Goal: Information Seeking & Learning: Check status

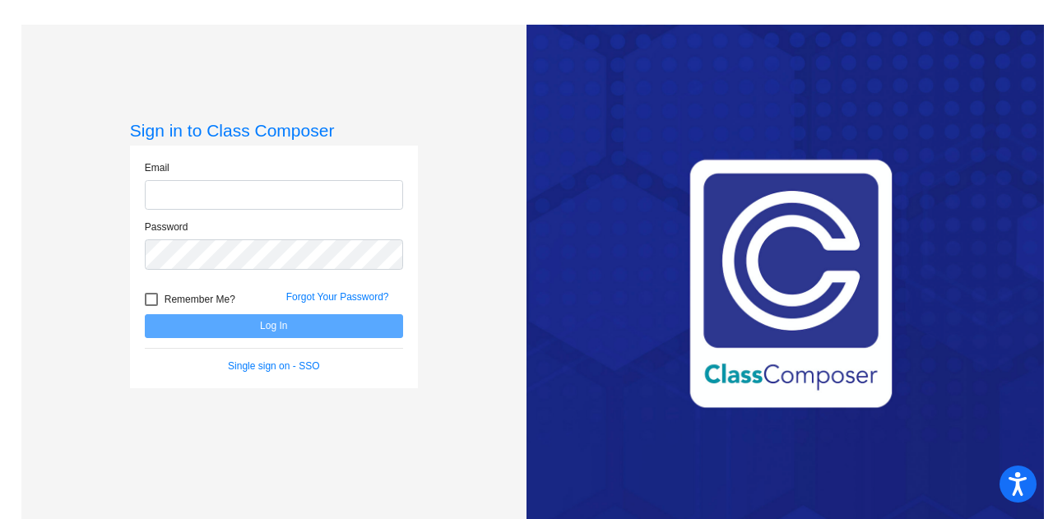
type input "[PERSON_NAME][EMAIL_ADDRESS][PERSON_NAME][DOMAIN_NAME]"
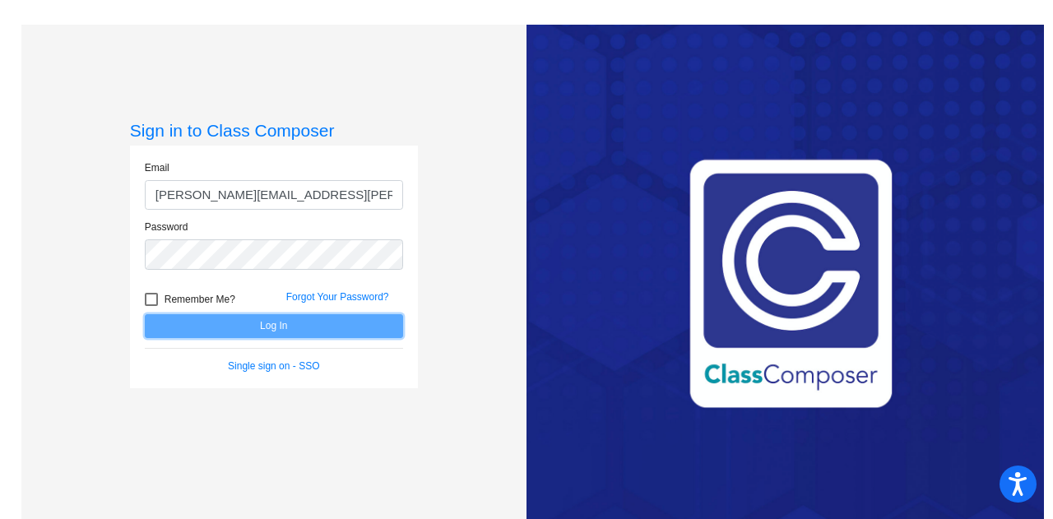
click at [316, 326] on button "Log In" at bounding box center [274, 326] width 258 height 24
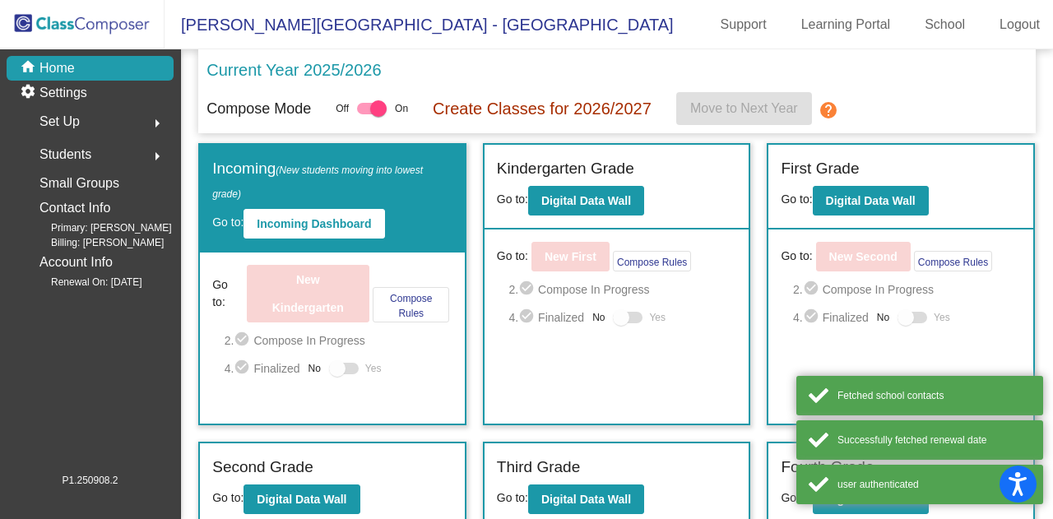
scroll to position [255, 0]
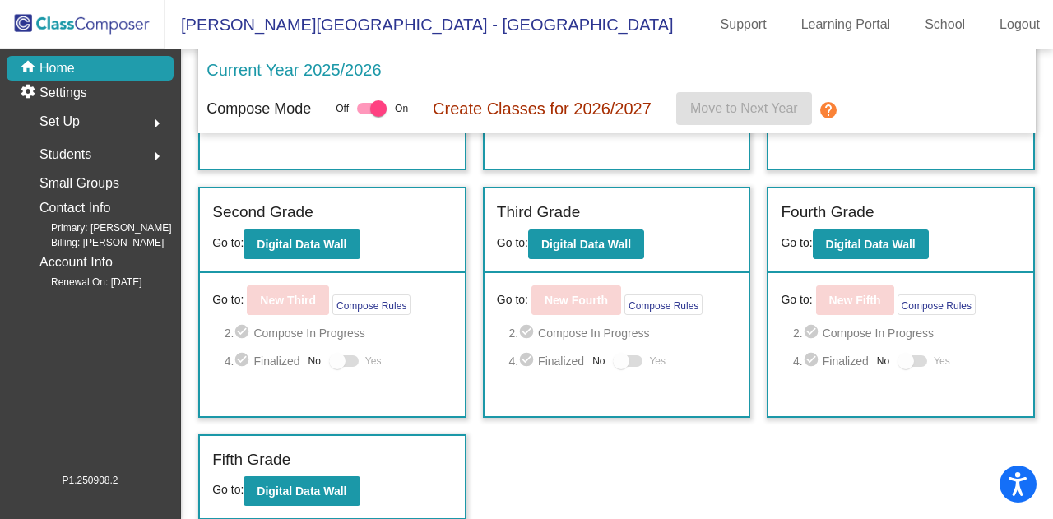
click at [160, 151] on mat-icon "arrow_right" at bounding box center [157, 156] width 20 height 20
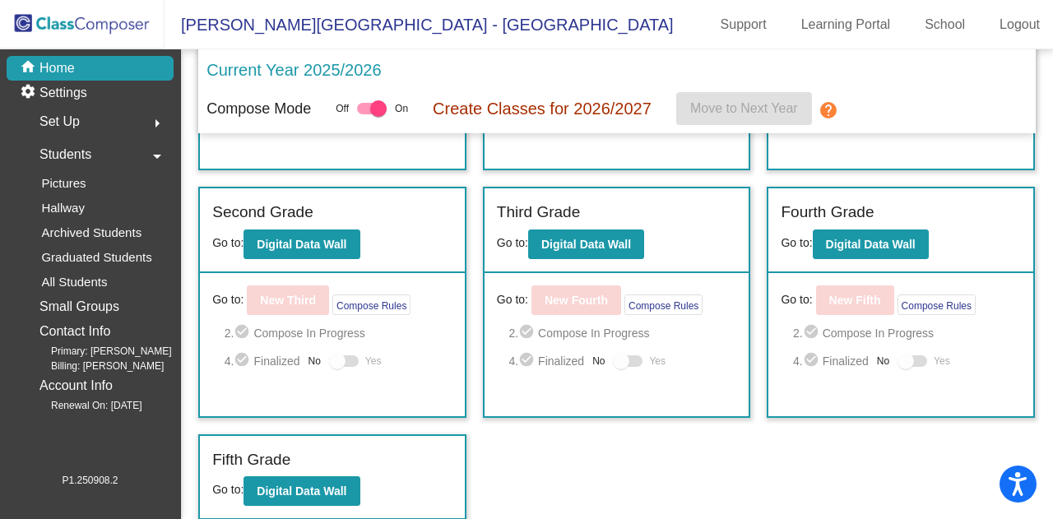
click at [160, 151] on mat-icon "arrow_drop_down" at bounding box center [157, 156] width 20 height 20
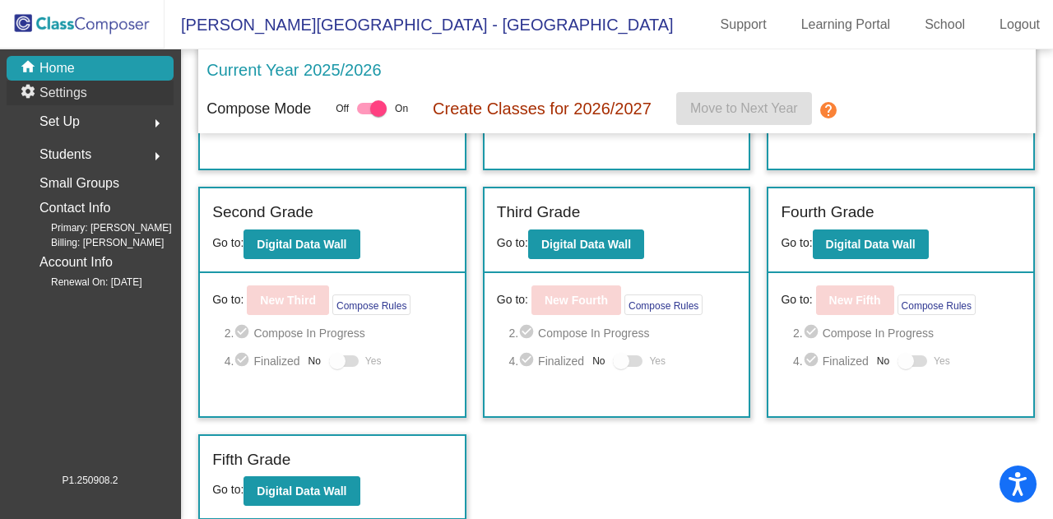
click at [127, 95] on div "settings Settings" at bounding box center [90, 93] width 167 height 25
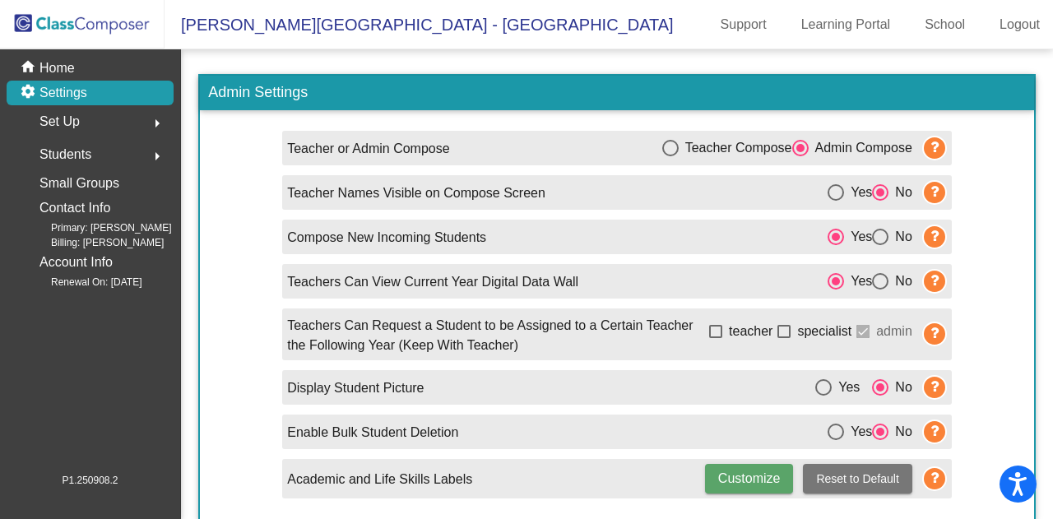
click at [143, 125] on button "arrow_right" at bounding box center [157, 121] width 33 height 33
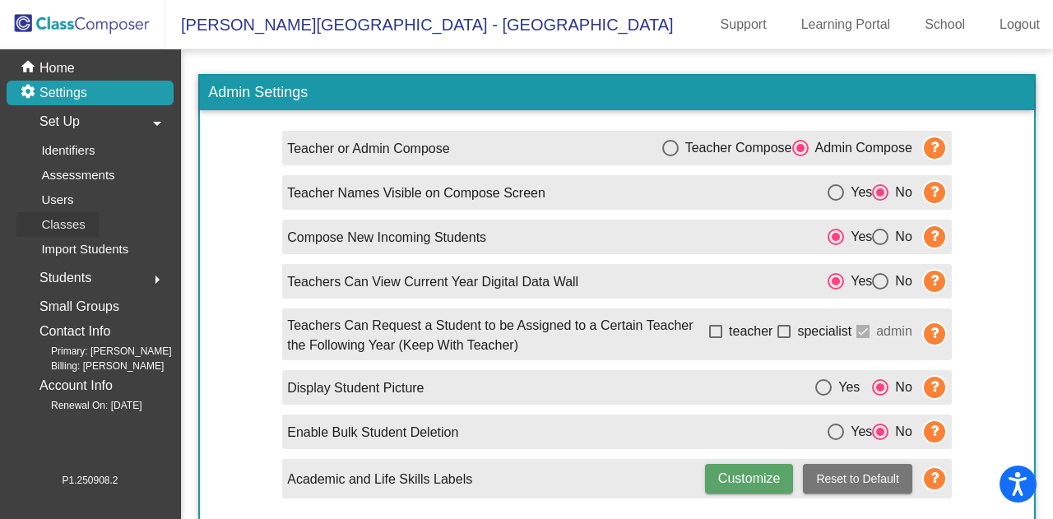
click at [123, 228] on link "Classes" at bounding box center [94, 224] width 157 height 25
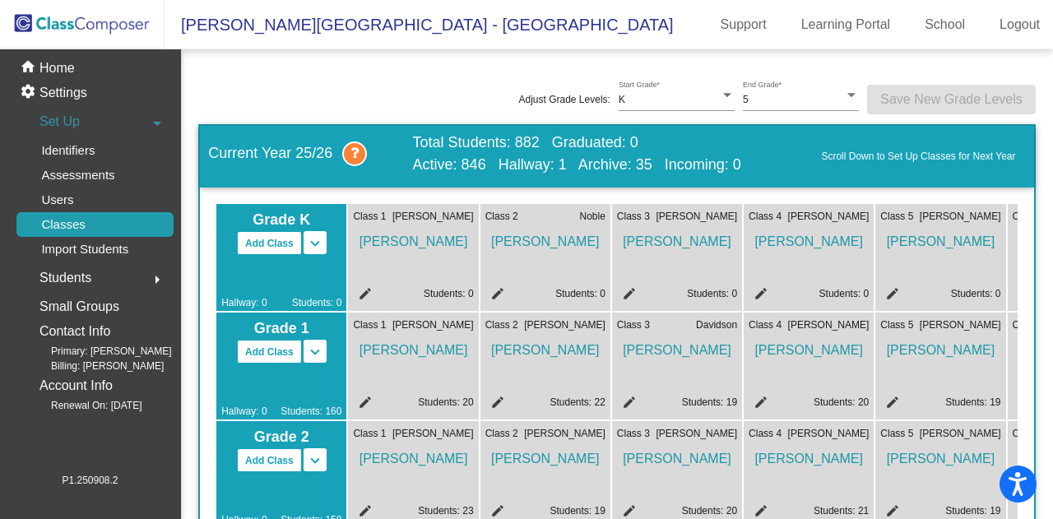
click at [92, 72] on div "home Home" at bounding box center [90, 68] width 167 height 25
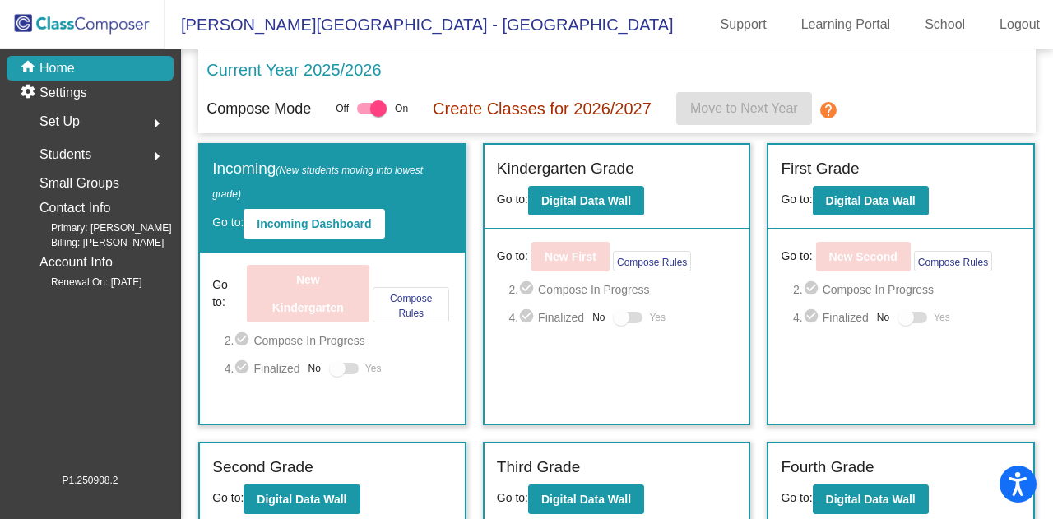
click at [109, 155] on div "Students arrow_right" at bounding box center [94, 154] width 157 height 33
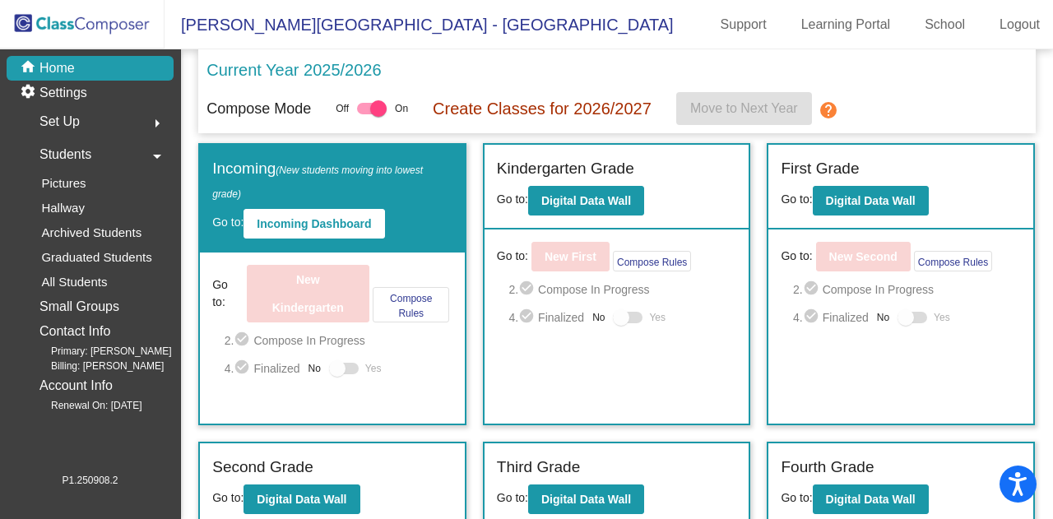
click at [109, 155] on div "Students arrow_drop_down" at bounding box center [94, 154] width 157 height 33
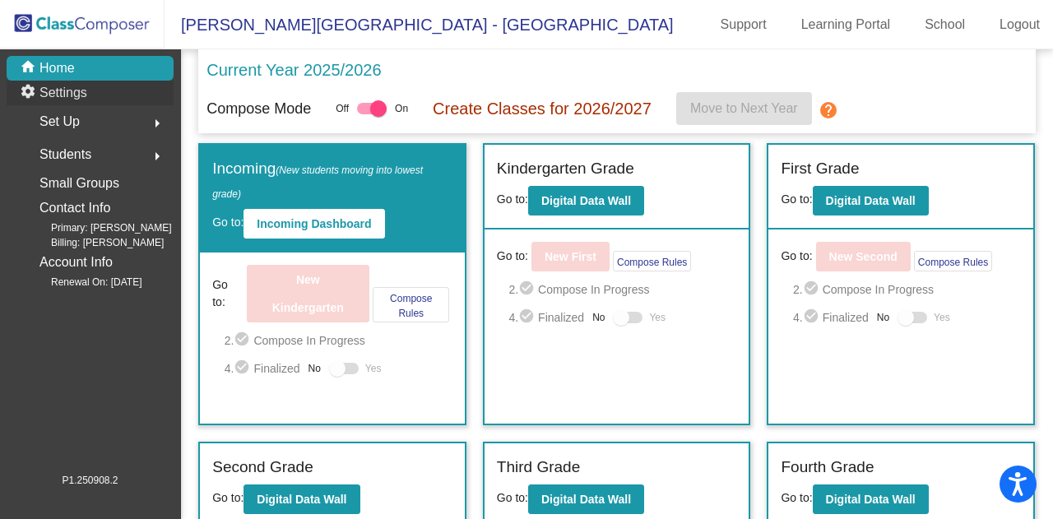
click at [123, 91] on div "settings Settings" at bounding box center [90, 93] width 167 height 25
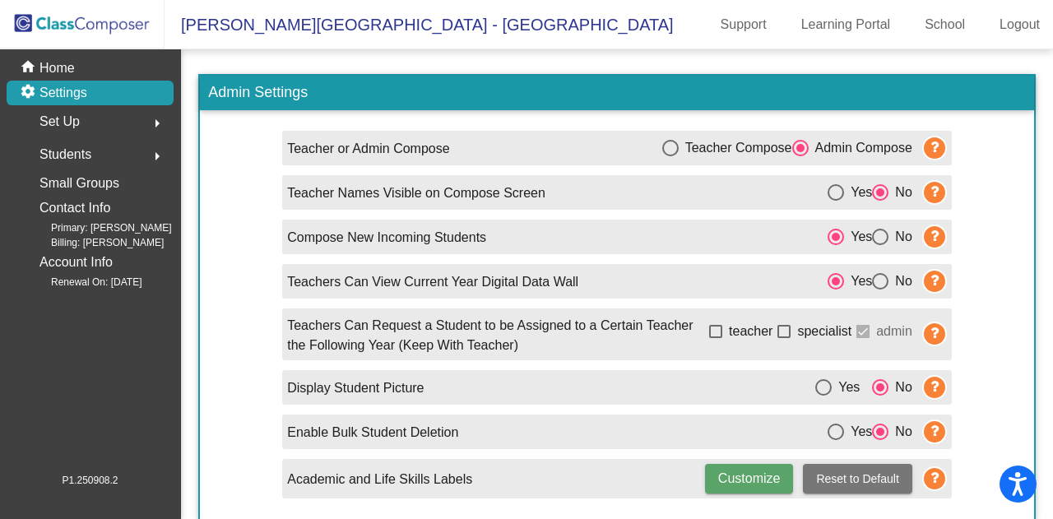
click at [124, 58] on div "home Home" at bounding box center [90, 68] width 167 height 25
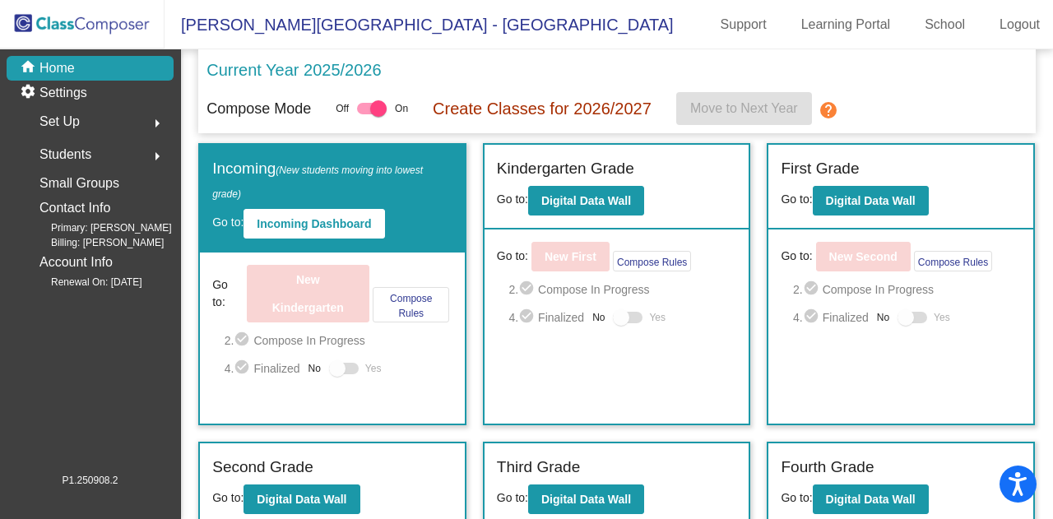
scroll to position [255, 0]
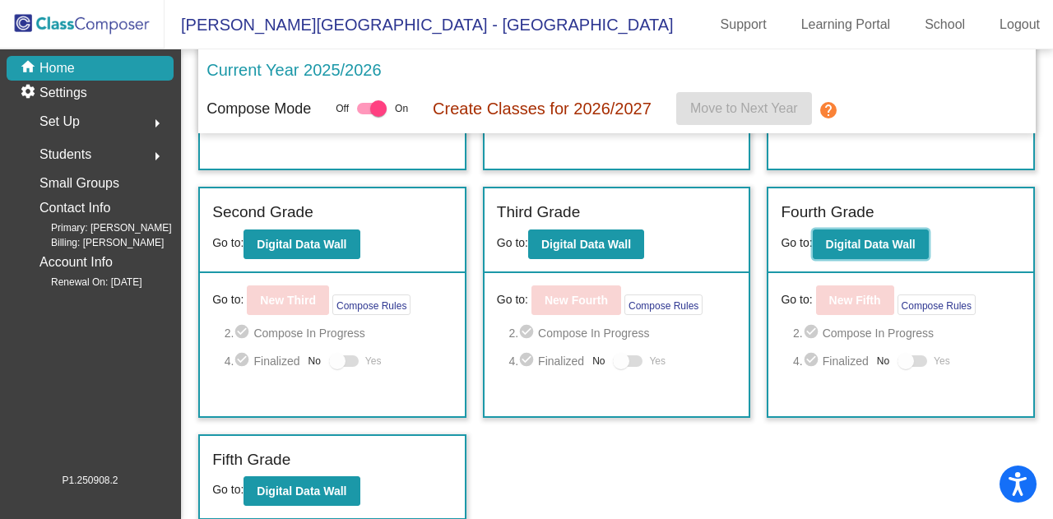
click at [831, 248] on b "Digital Data Wall" at bounding box center [871, 244] width 90 height 13
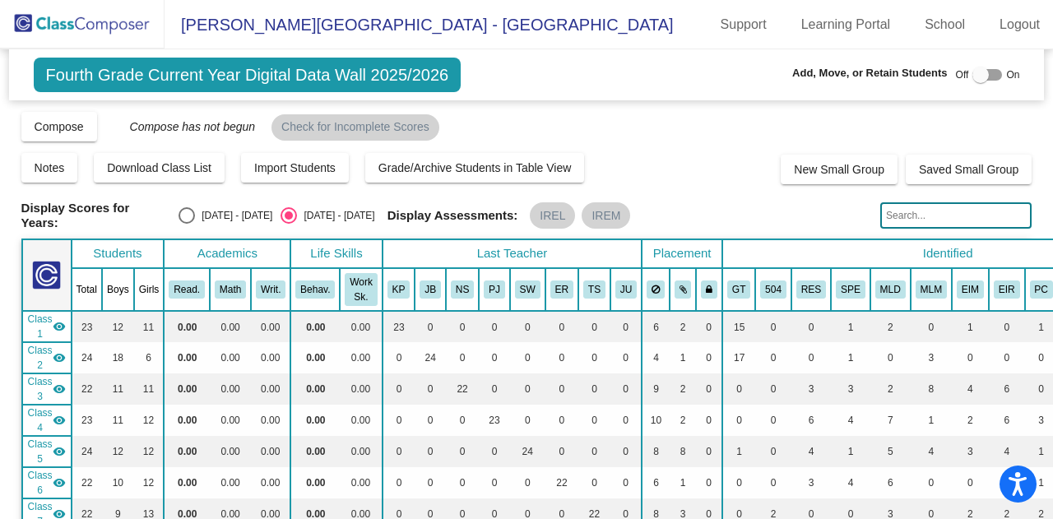
click at [199, 202] on div "Display Scores for Years: [DATE] - [DATE] [DATE] - [DATE] Display Assessments: …" at bounding box center [526, 216] width 1011 height 30
click at [187, 212] on div "Select an option" at bounding box center [186, 215] width 16 height 16
click at [187, 224] on input "[DATE] - [DATE]" at bounding box center [186, 224] width 1 height 1
radio input "true"
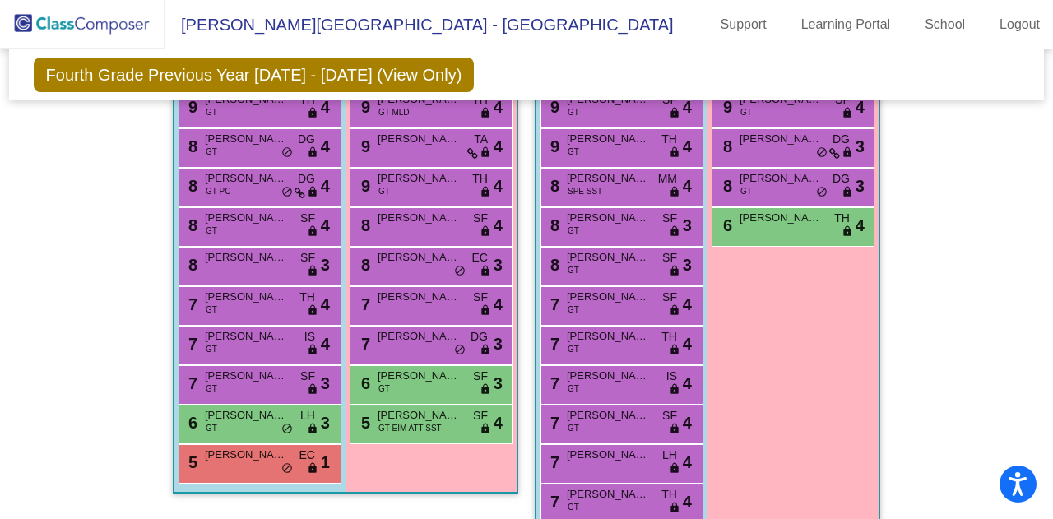
scroll to position [680, 0]
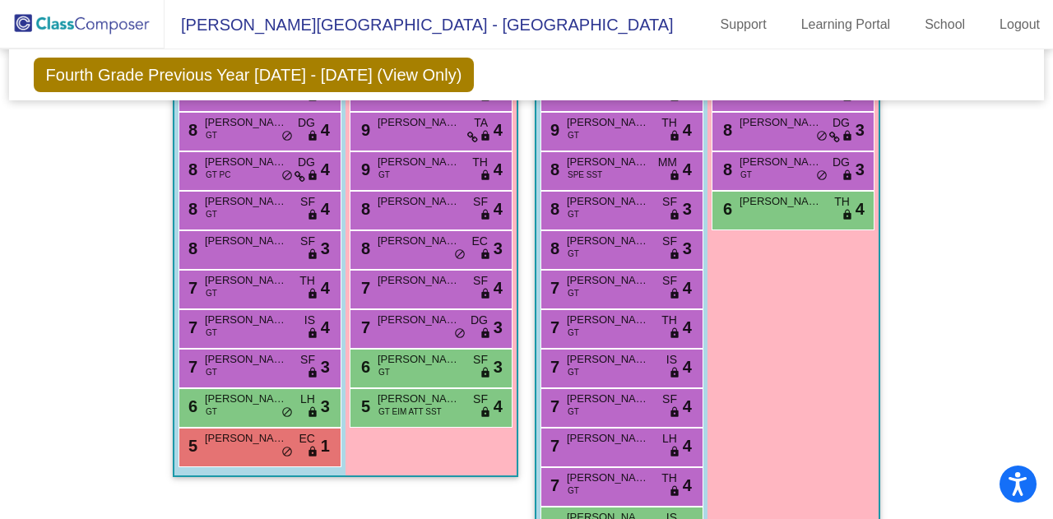
click at [270, 394] on span "[PERSON_NAME]" at bounding box center [246, 399] width 82 height 16
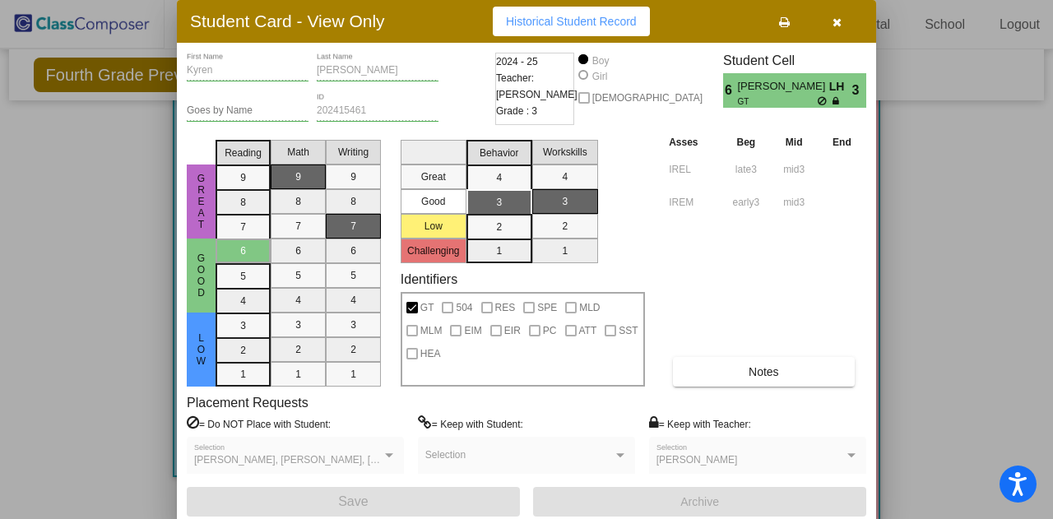
click at [669, 279] on div "Asses Beg Mid End IREL late3 mid3 IREM early3 mid3 Notes" at bounding box center [766, 259] width 202 height 253
click at [847, 29] on button "button" at bounding box center [836, 22] width 53 height 30
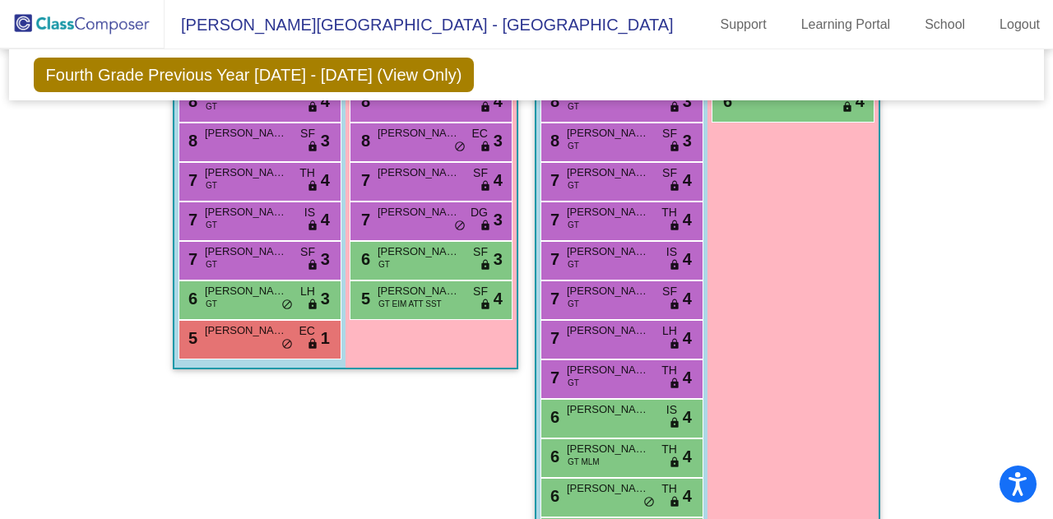
scroll to position [804, 0]
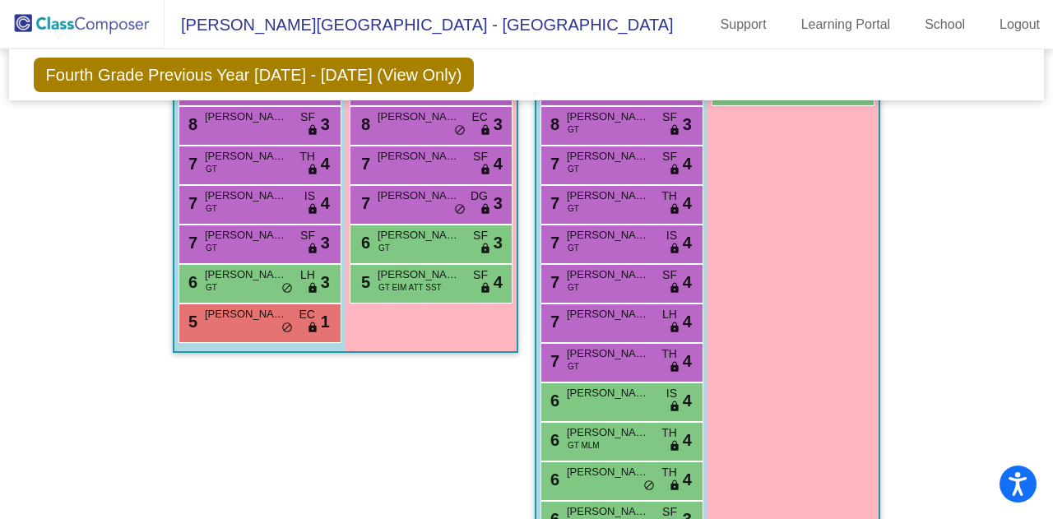
click at [307, 282] on span "lock" at bounding box center [313, 288] width 12 height 13
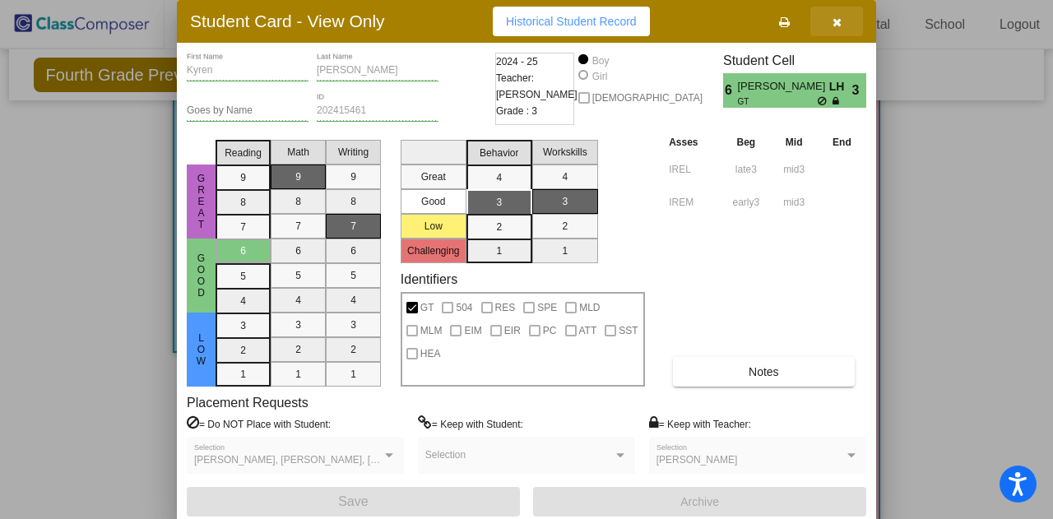
click at [836, 24] on icon "button" at bounding box center [836, 22] width 9 height 12
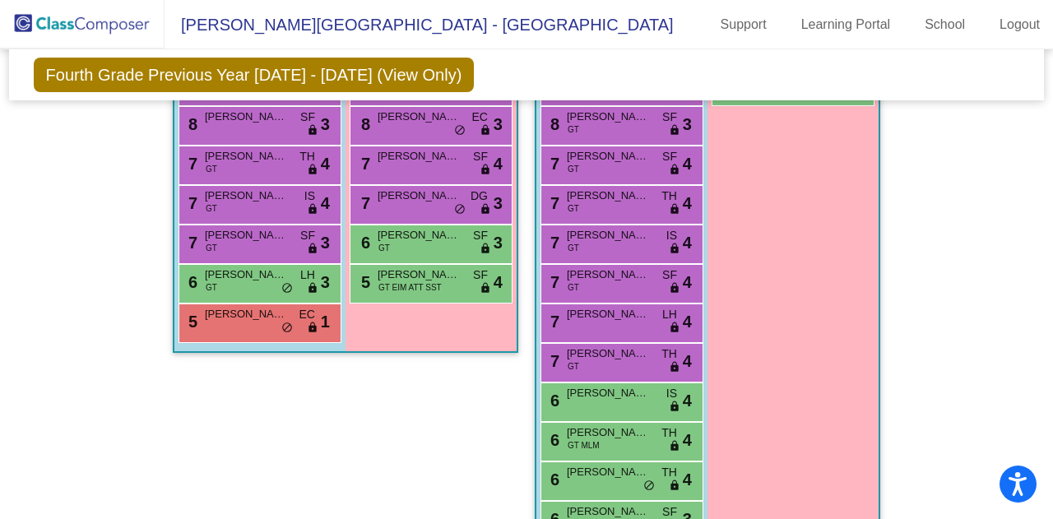
click at [257, 326] on div "5 [PERSON_NAME] EC lock do_not_disturb_alt 1" at bounding box center [257, 321] width 157 height 34
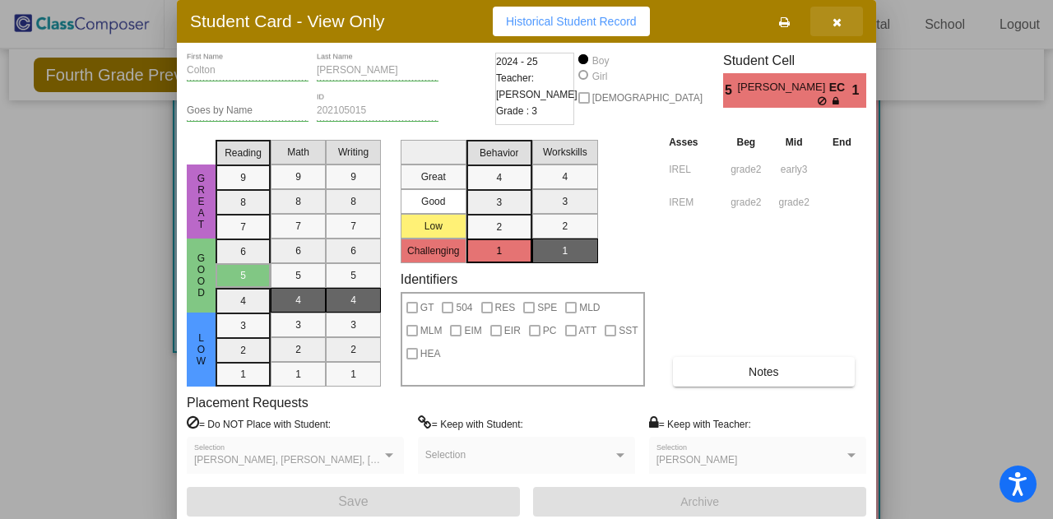
click at [846, 26] on button "button" at bounding box center [836, 22] width 53 height 30
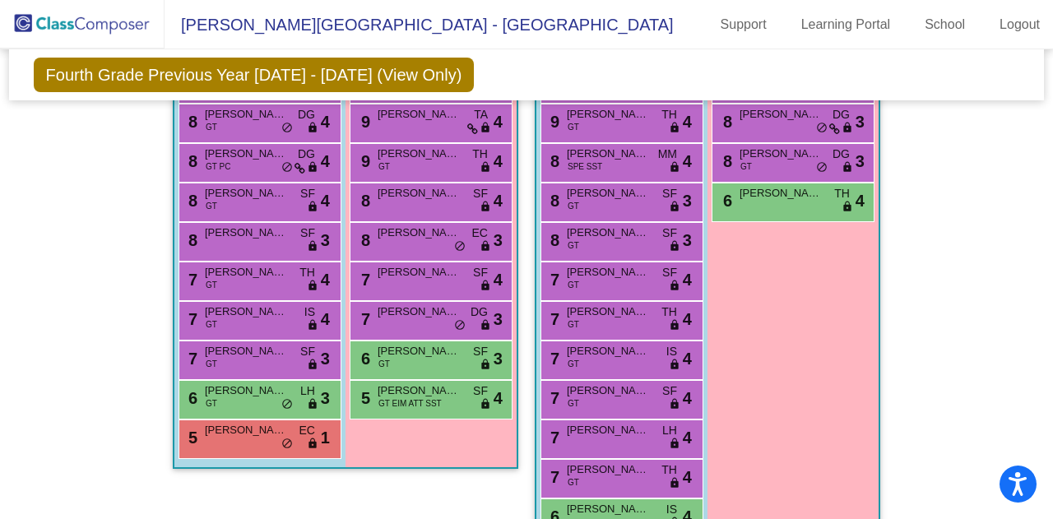
scroll to position [685, 0]
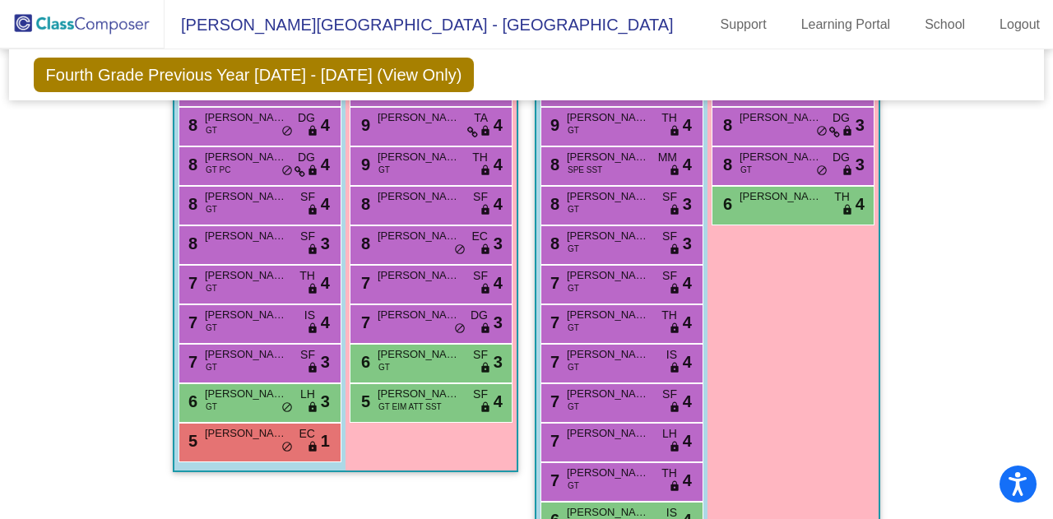
click at [263, 405] on div "6 [PERSON_NAME] GT LH lock do_not_disturb_alt 3" at bounding box center [257, 401] width 157 height 34
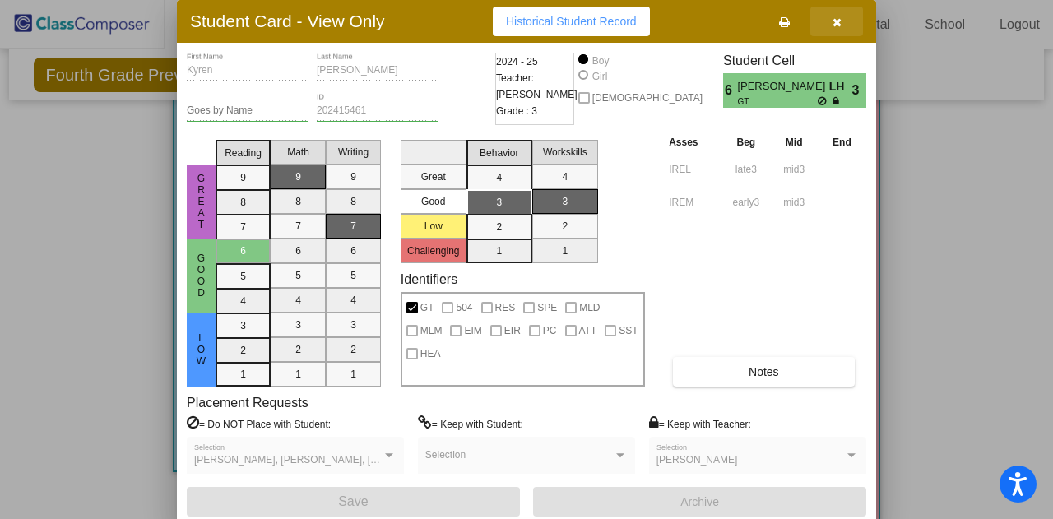
click at [838, 23] on icon "button" at bounding box center [836, 22] width 9 height 12
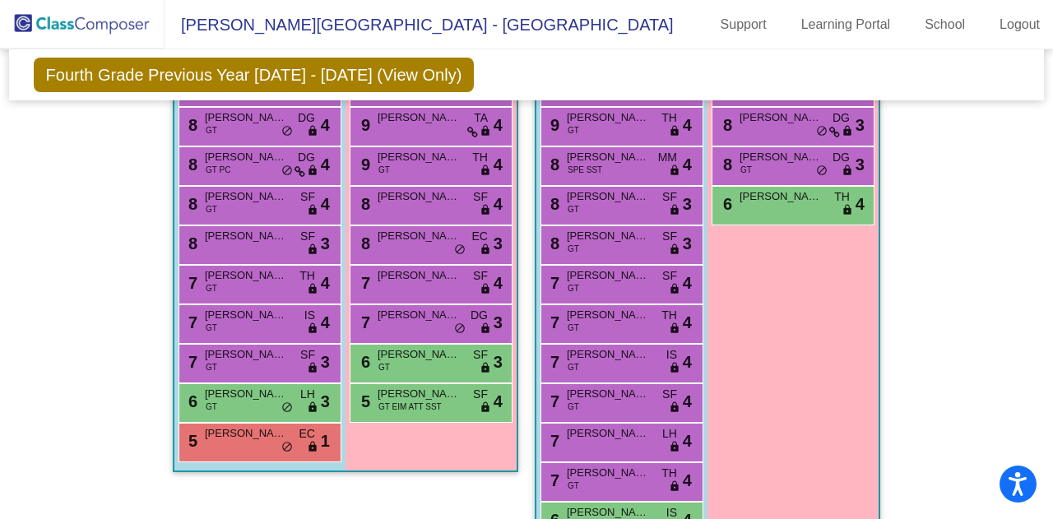
scroll to position [0, 0]
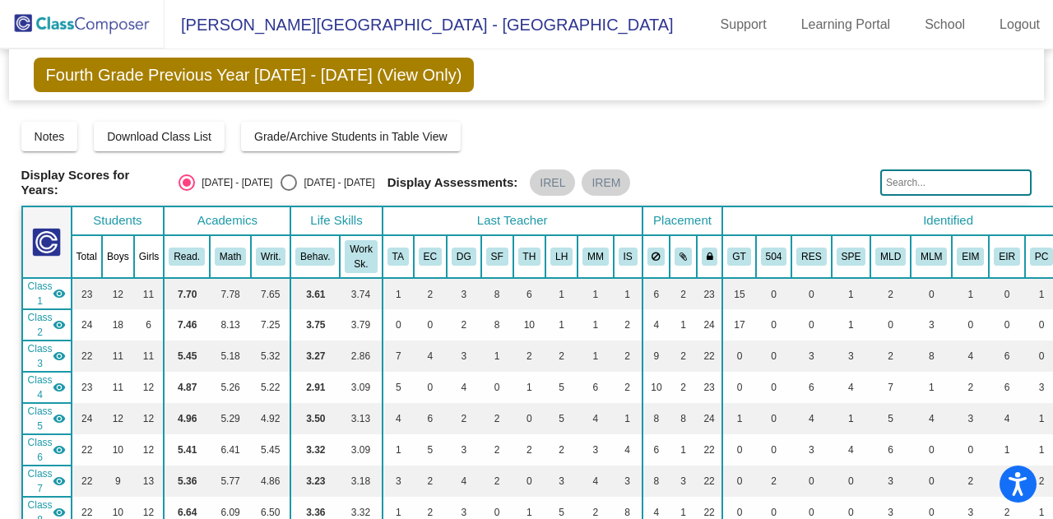
click at [137, 34] on img at bounding box center [82, 24] width 165 height 49
